Goal: Information Seeking & Learning: Find contact information

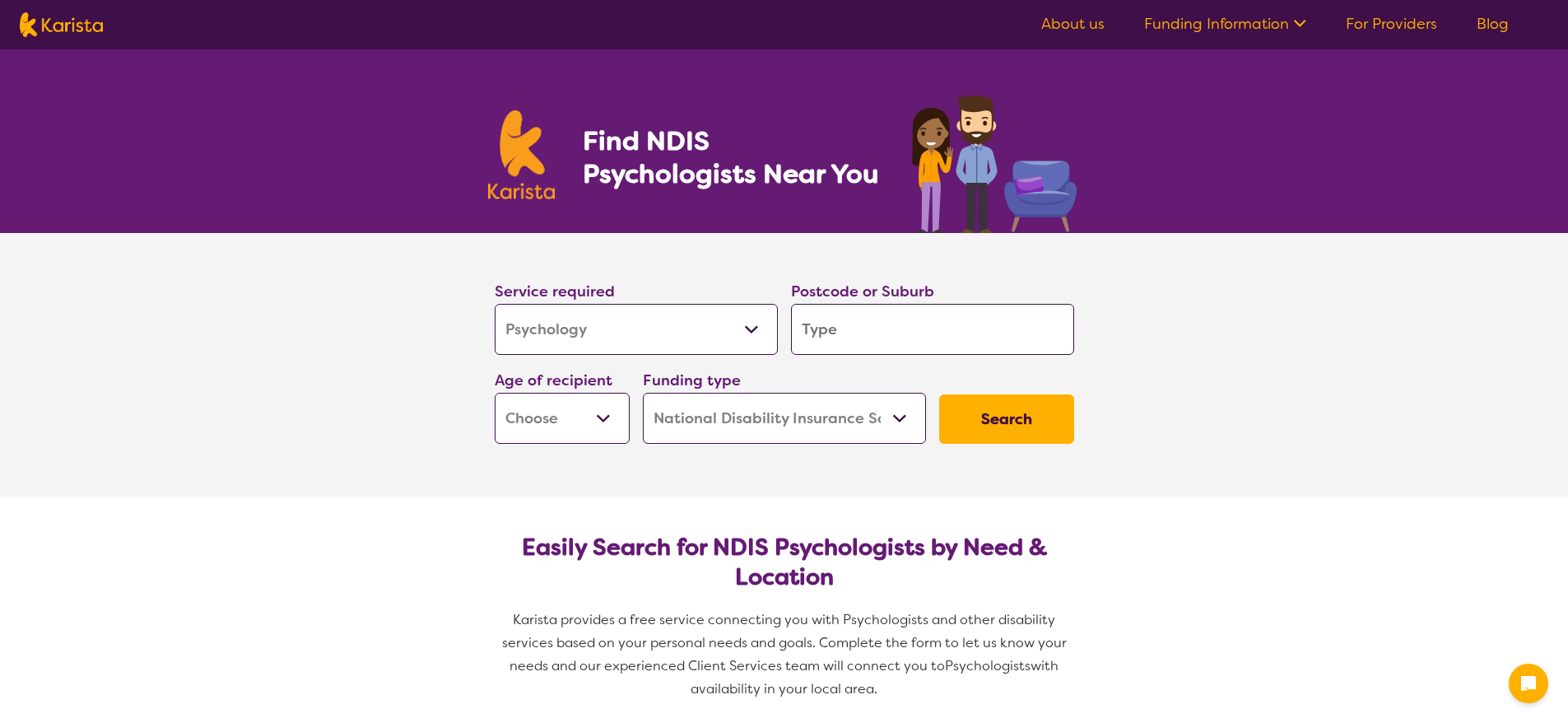
select select "Psychology"
select select "NDIS"
select select "Psychology"
select select "NDIS"
click at [596, 338] on select "Allied Health Assistant Assessment ([MEDICAL_DATA] or [MEDICAL_DATA]) Behaviour…" at bounding box center [636, 328] width 284 height 51
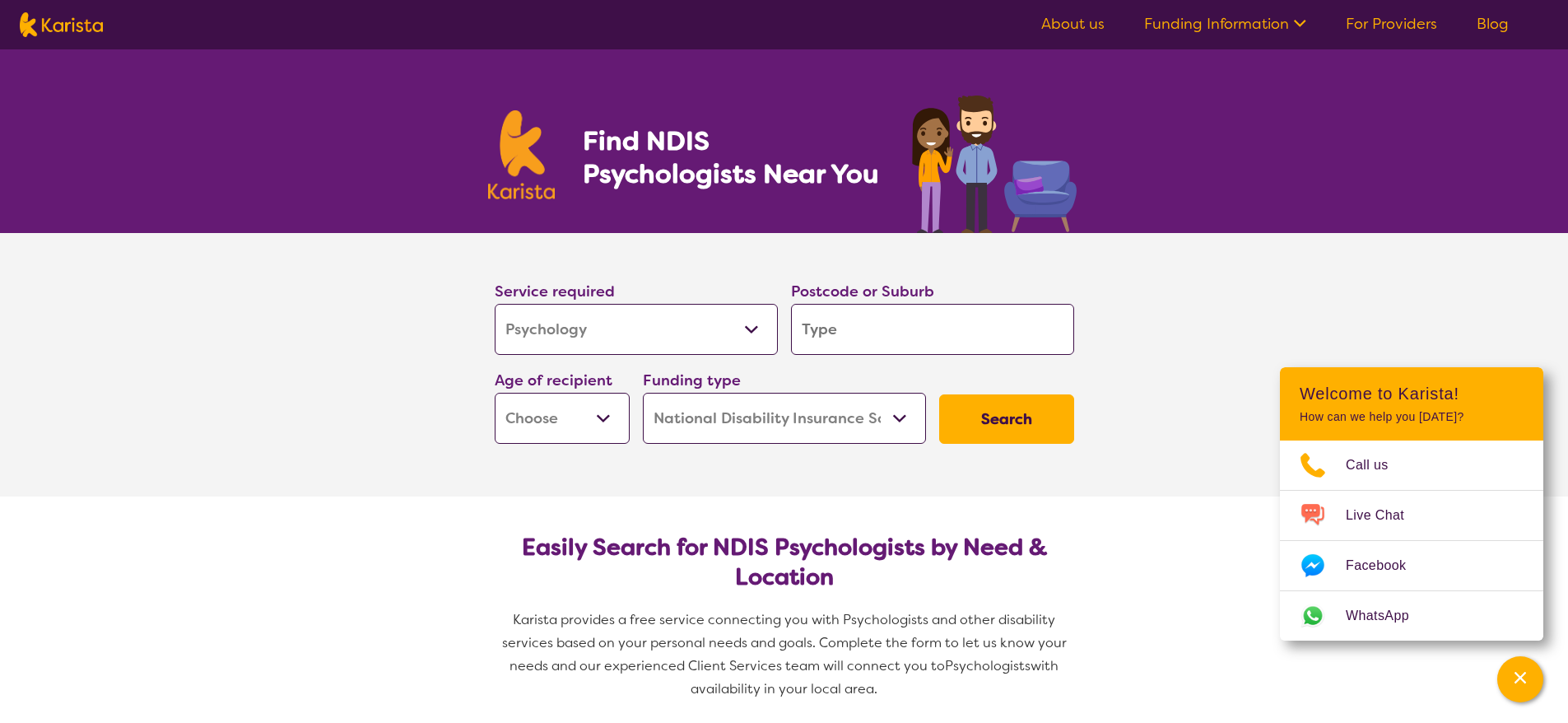
click at [448, 322] on section "Service required Allied Health Assistant Assessment ([MEDICAL_DATA] or [MEDICAL…" at bounding box center [784, 364] width 1568 height 264
drag, startPoint x: 852, startPoint y: 340, endPoint x: 857, endPoint y: 332, distance: 9.4
click at [857, 334] on input "search" at bounding box center [932, 328] width 284 height 51
type input "4"
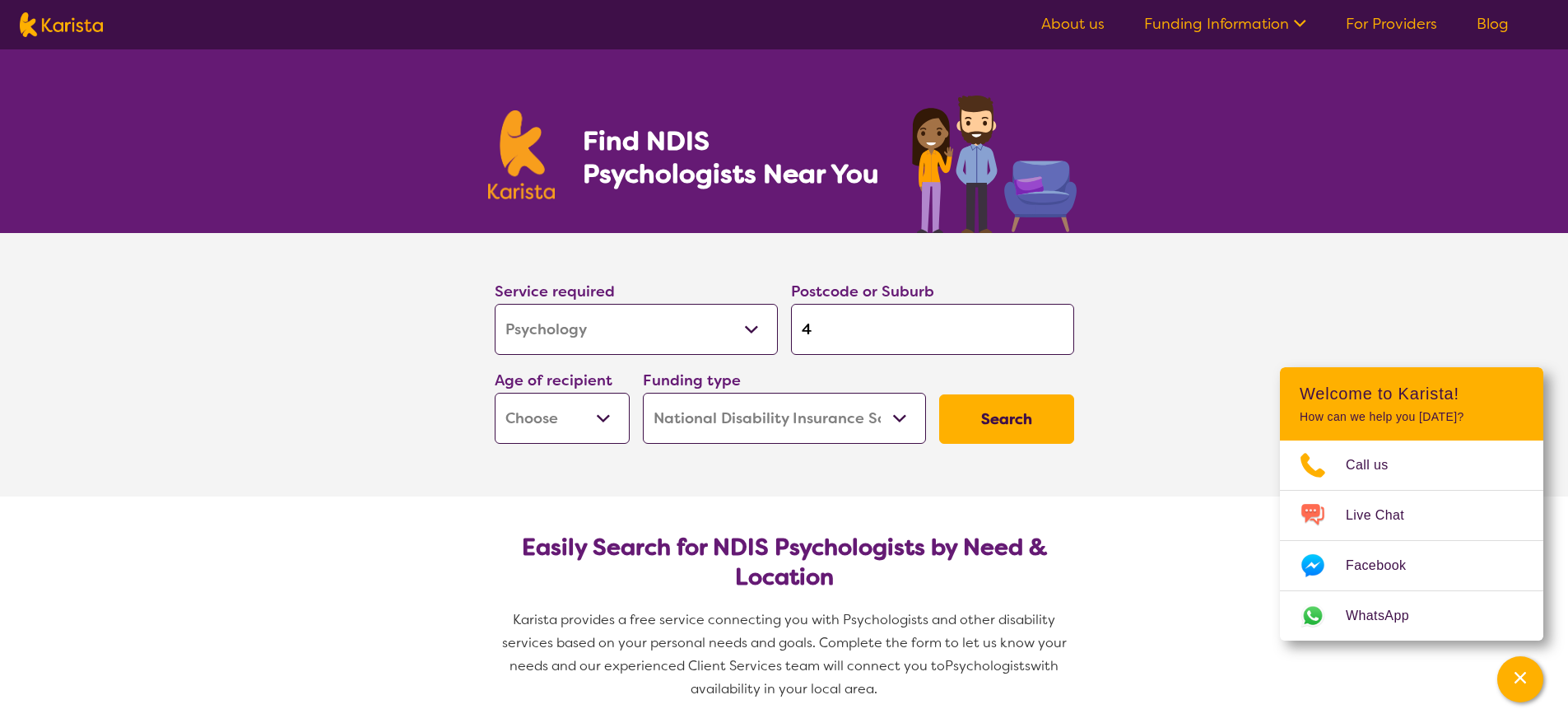
type input "45"
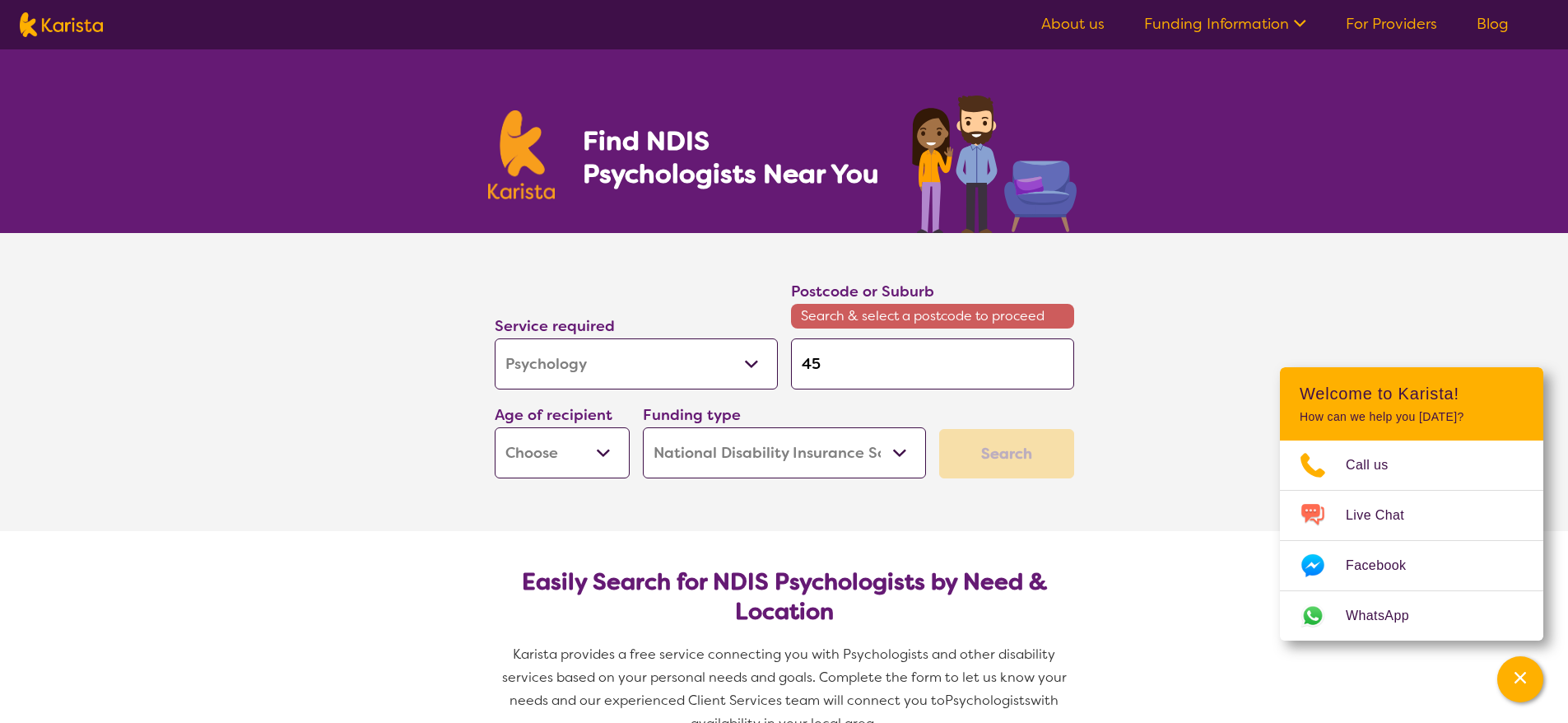
type input "450"
type input "4509"
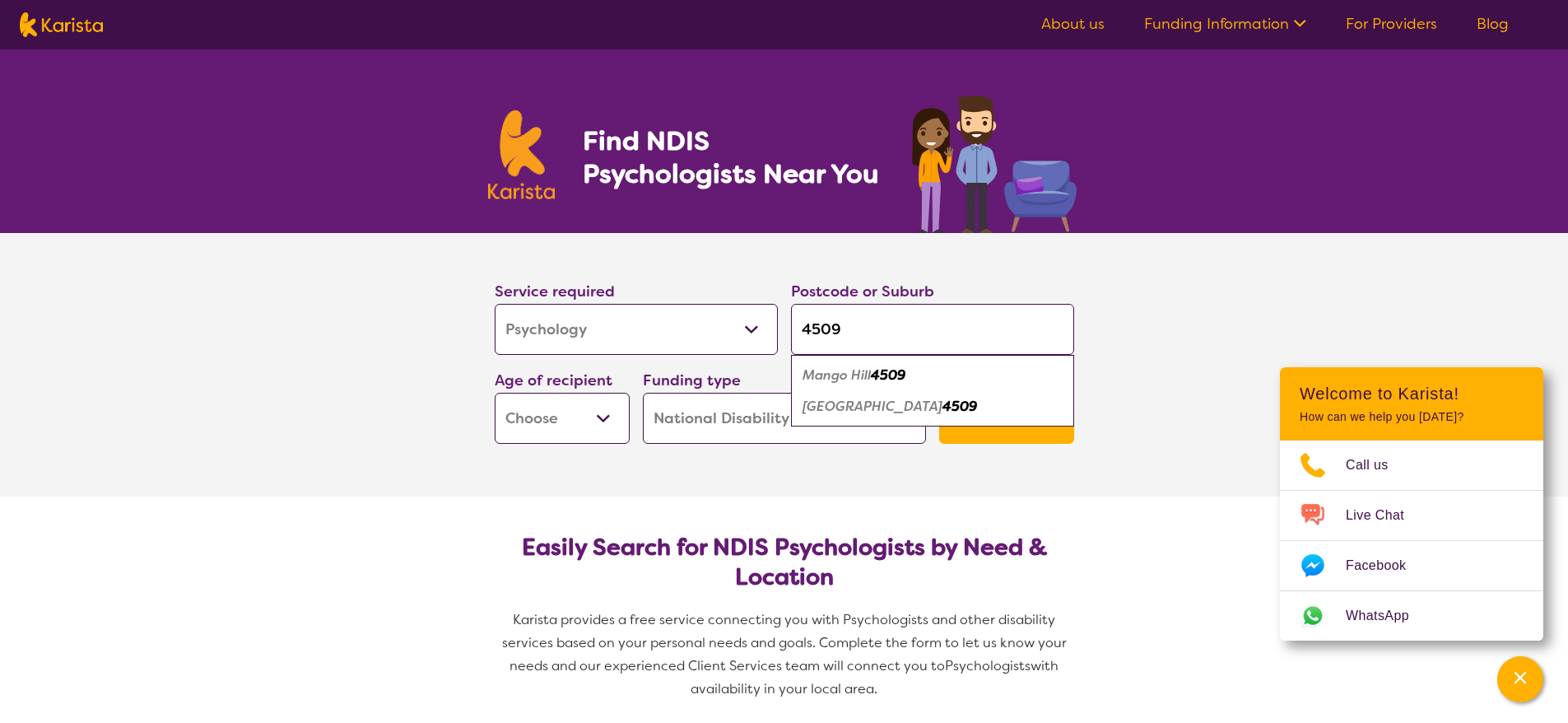
type input "4509"
click at [942, 409] on em "4509" at bounding box center [959, 406] width 35 height 17
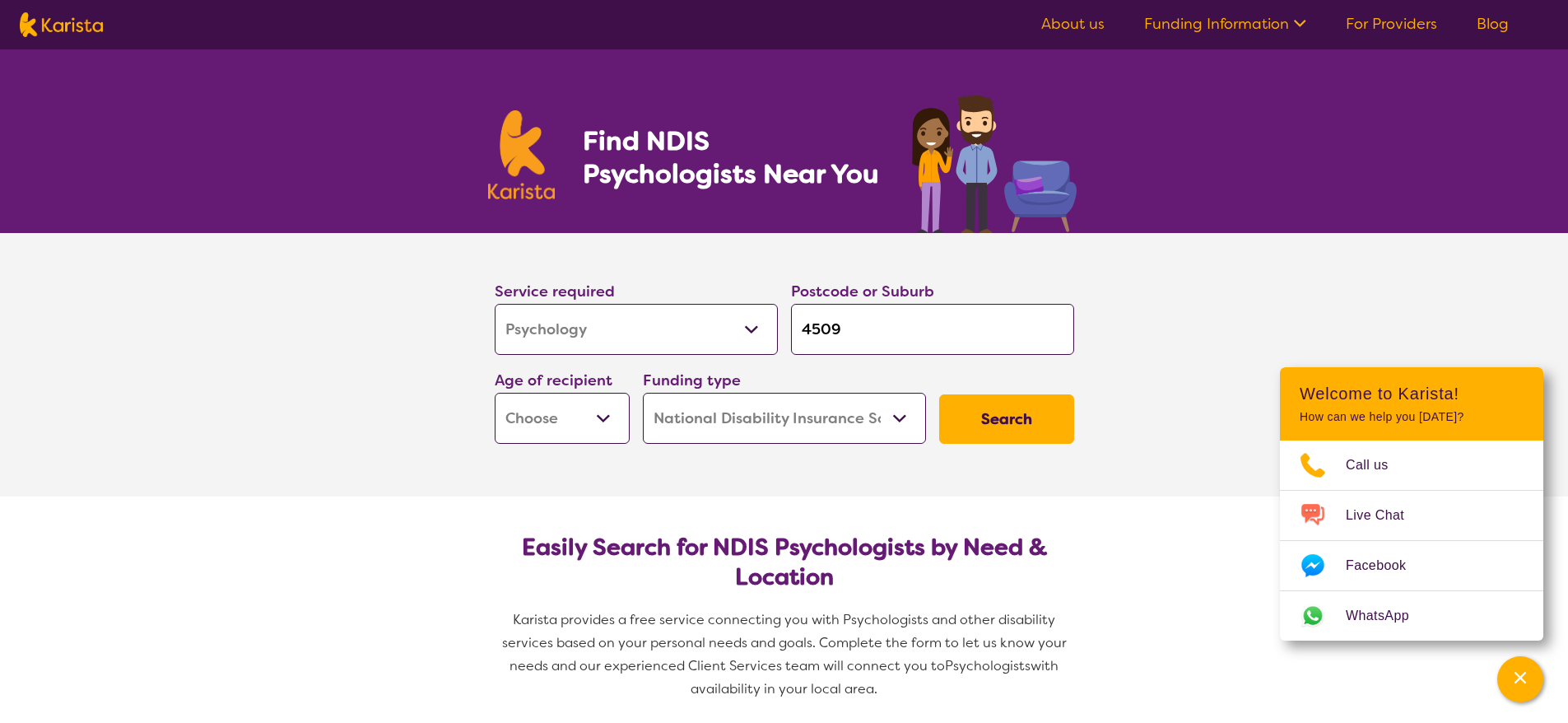
click at [608, 426] on select "Early Childhood - 0 to 9 Child - 10 to 11 Adolescent - 12 to 17 Adult - 18 to 6…" at bounding box center [562, 418] width 135 height 51
select select "AS"
click at [494, 393] on select "Early Childhood - 0 to 9 Child - 10 to 11 Adolescent - 12 to 17 Adult - 18 to 6…" at bounding box center [562, 418] width 135 height 51
select select "AS"
click at [1038, 432] on button "Search" at bounding box center [1007, 419] width 135 height 50
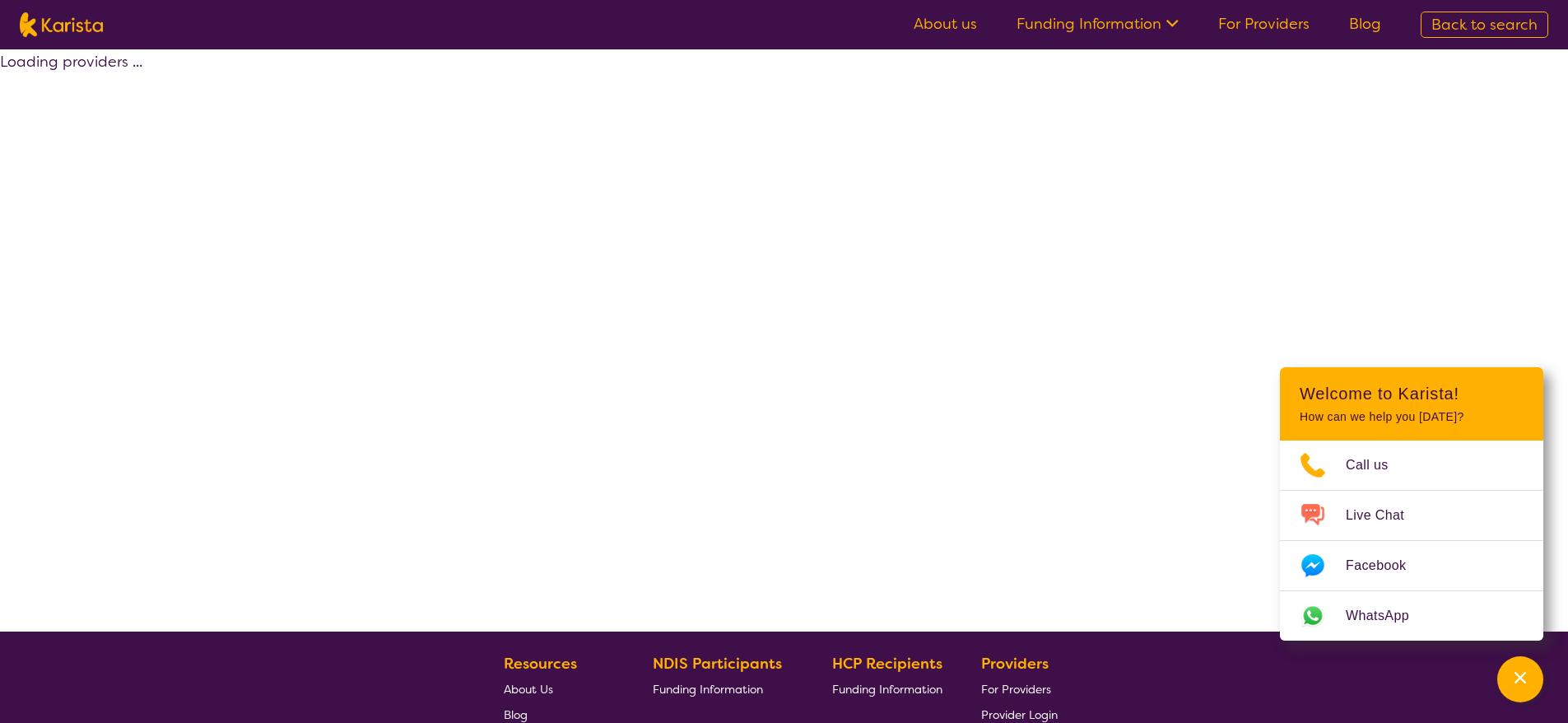
select select "by_score"
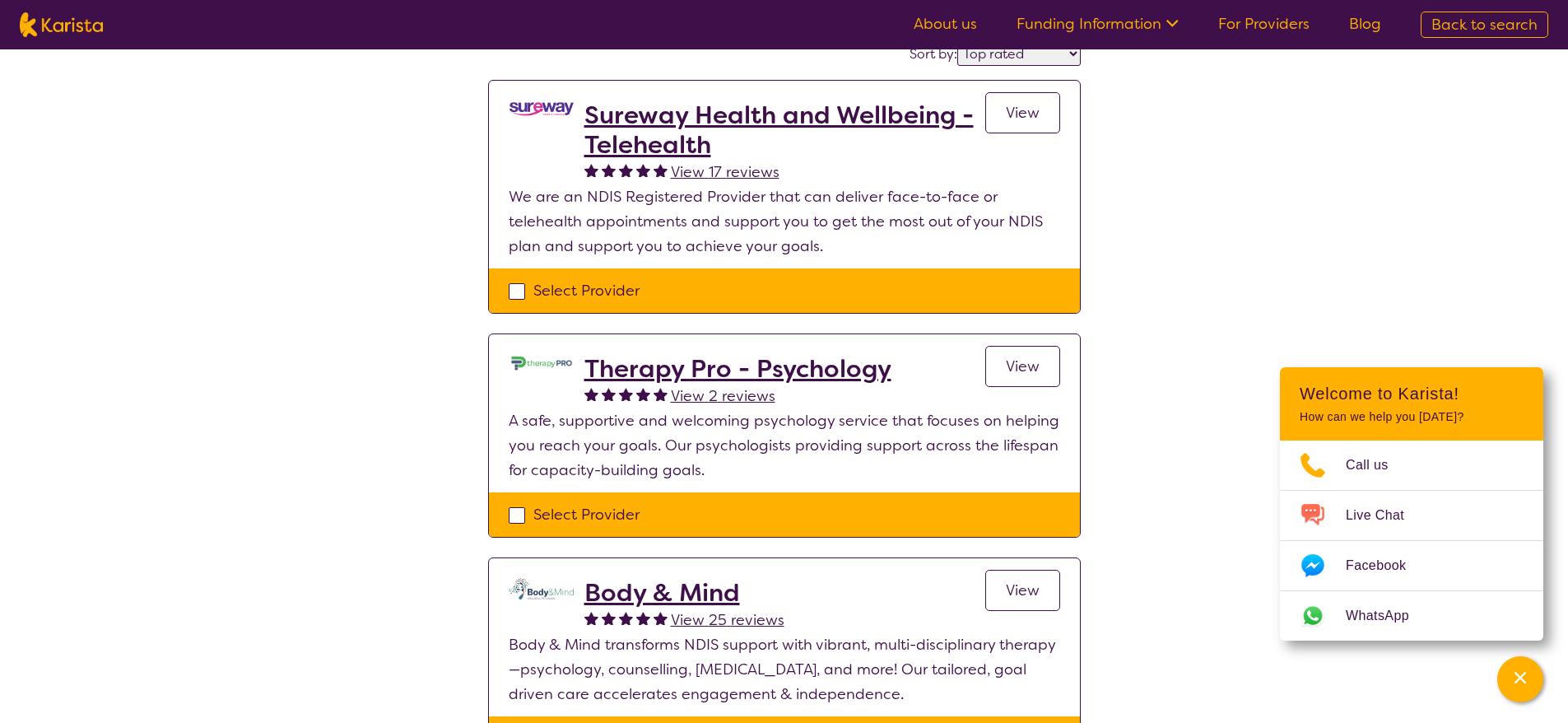
scroll to position [247, 0]
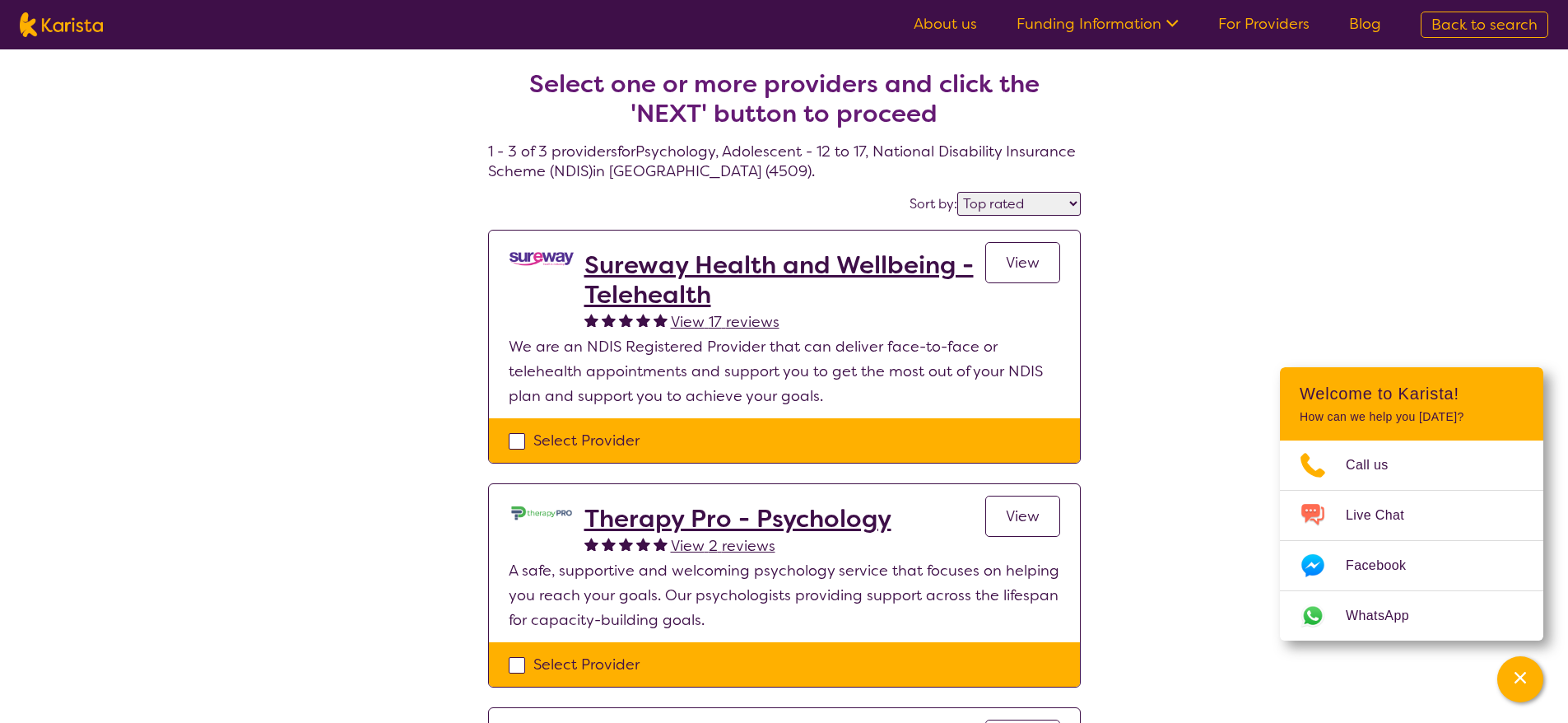
select select "Psychology"
select select "AS"
select select "NDIS"
select select "Psychology"
select select "AS"
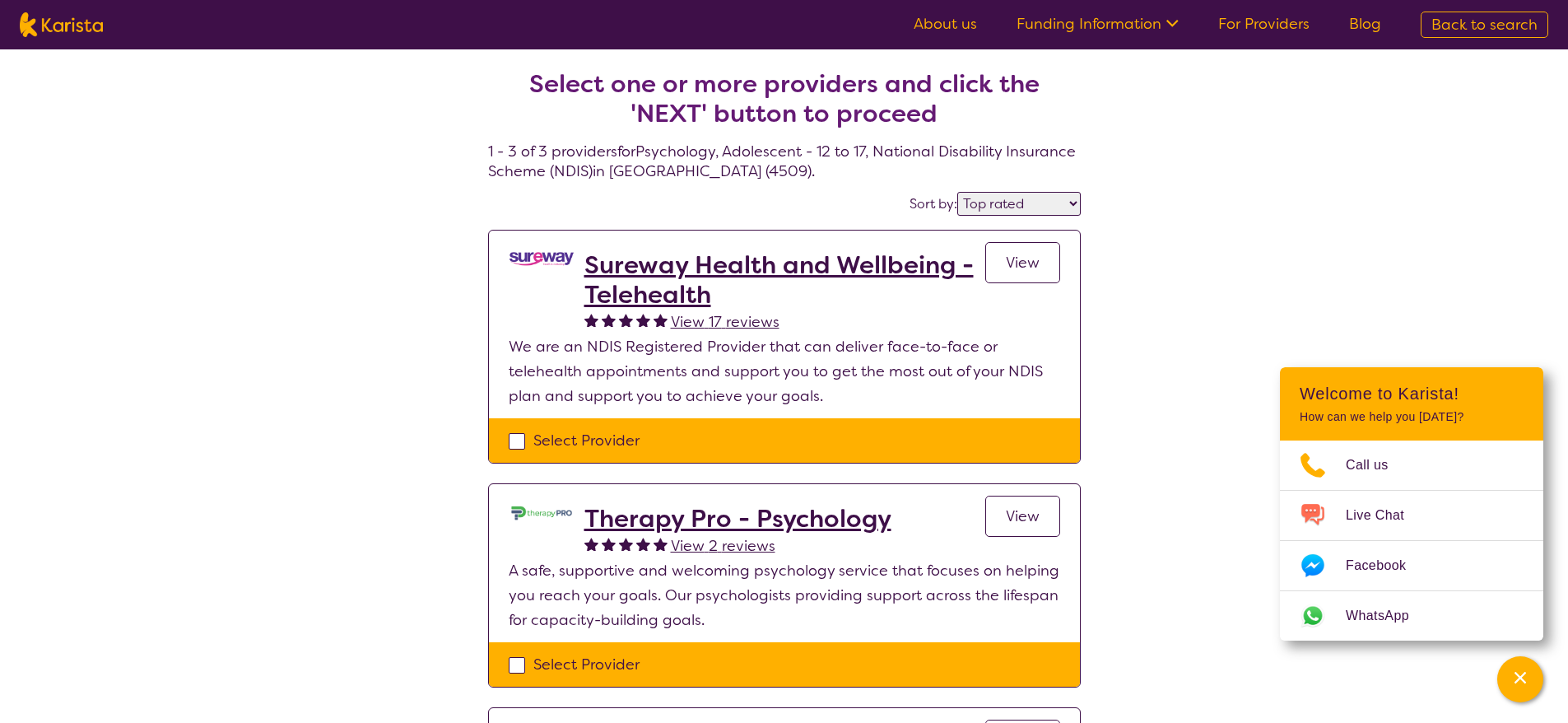
select select "NDIS"
